Goal: Transaction & Acquisition: Download file/media

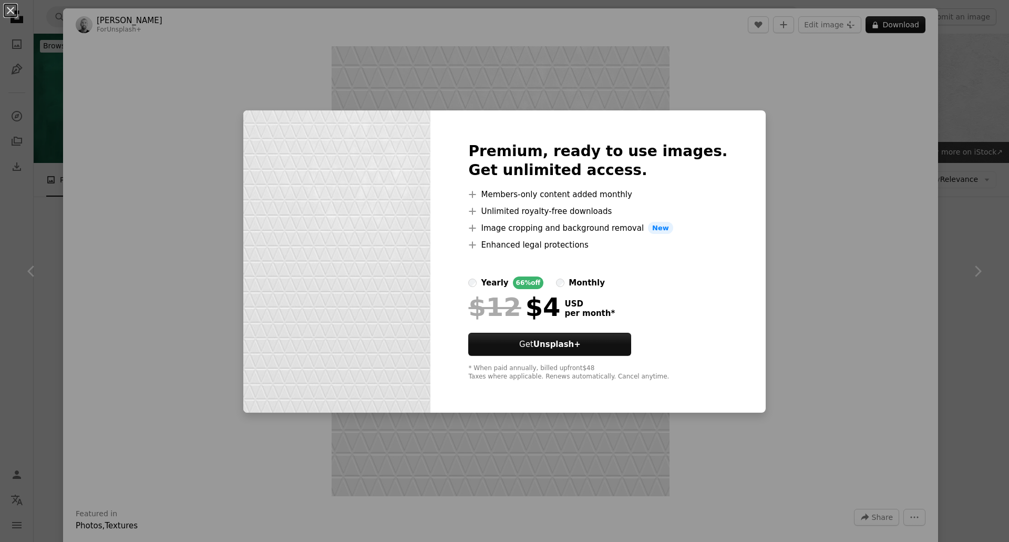
scroll to position [736, 0]
drag, startPoint x: 750, startPoint y: 131, endPoint x: 734, endPoint y: 155, distance: 28.7
click at [752, 131] on div "An X shape Premium, ready to use images. Get unlimited access. A plus sign Memb…" at bounding box center [504, 271] width 1009 height 542
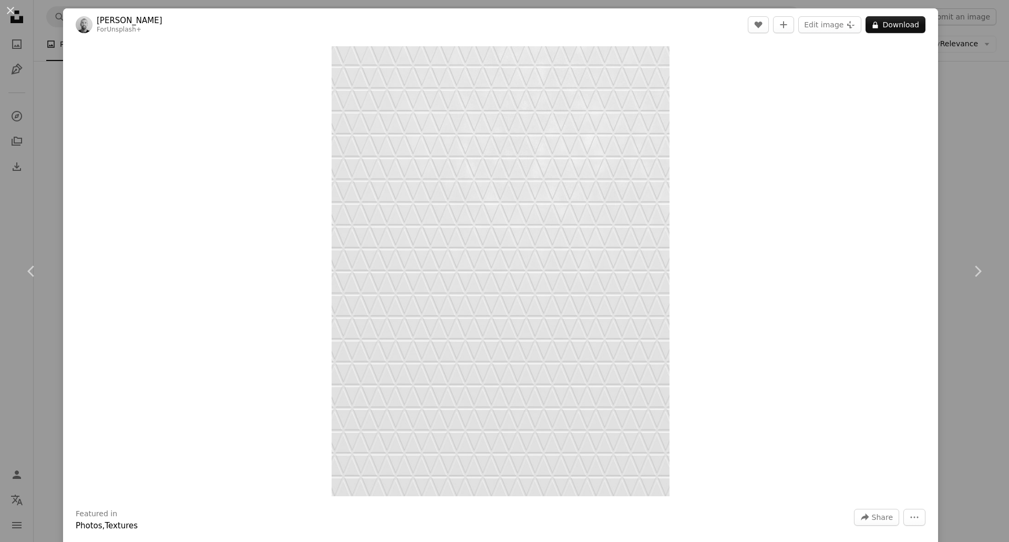
click at [969, 197] on div "An X shape Chevron left Chevron right [PERSON_NAME] For Unsplash+ A heart A plu…" at bounding box center [504, 271] width 1009 height 542
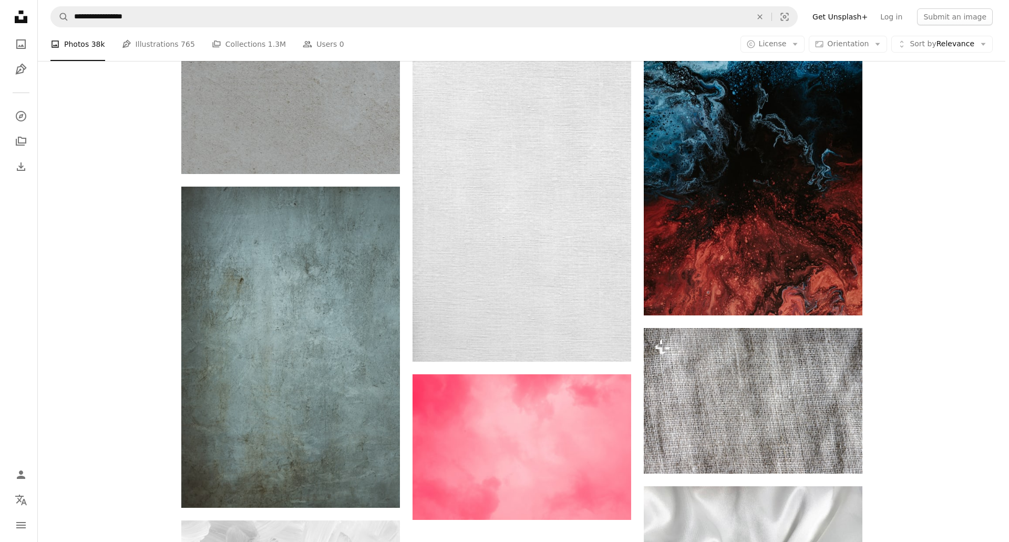
scroll to position [1594, 0]
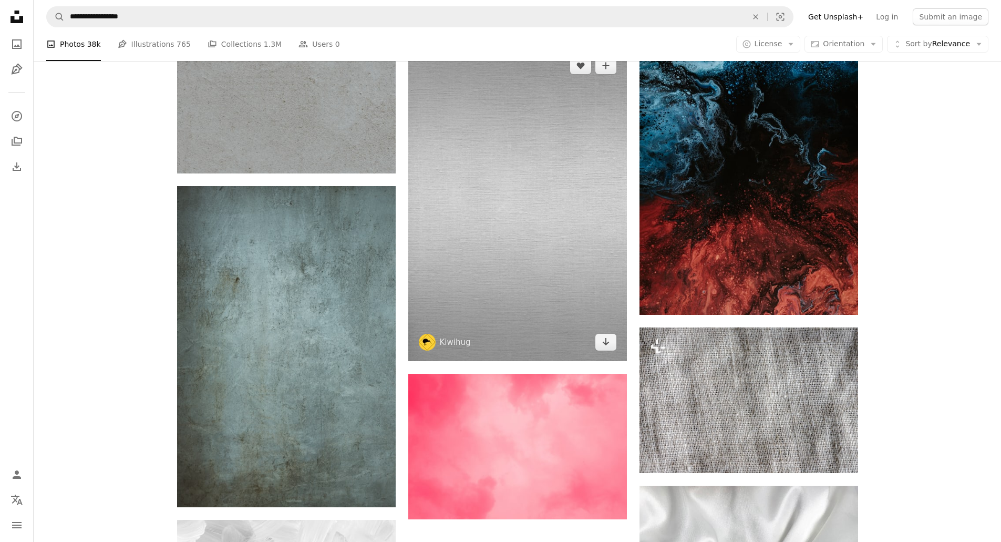
click at [552, 218] on img at bounding box center [517, 204] width 219 height 314
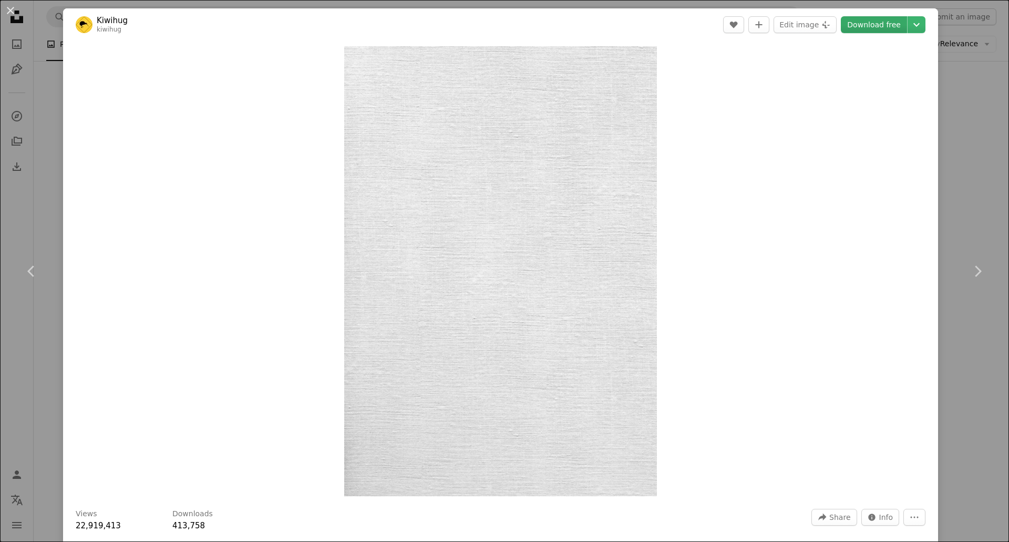
click at [863, 30] on link "Download free" at bounding box center [874, 24] width 66 height 17
